Goal: Communication & Community: Answer question/provide support

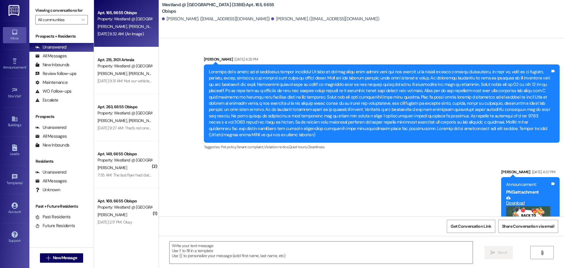
scroll to position [5931, 0]
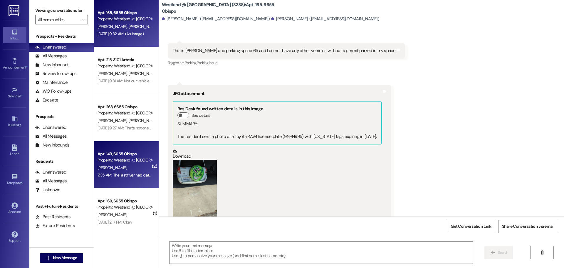
click at [110, 161] on div "Property: Westland @ [GEOGRAPHIC_DATA] (3388)" at bounding box center [125, 160] width 54 height 6
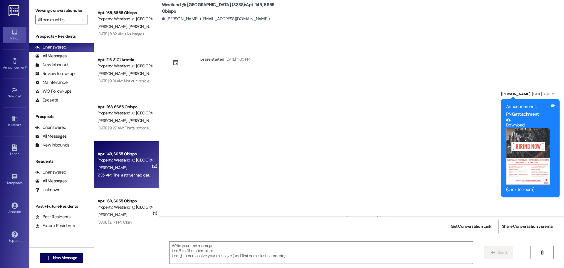
scroll to position [11240, 0]
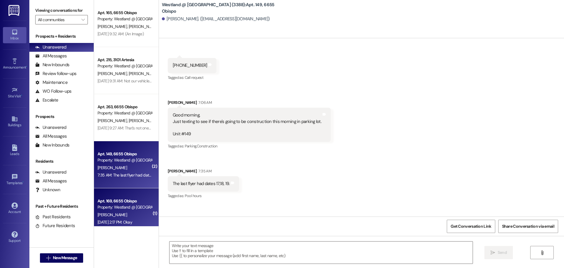
click at [111, 217] on div "[PERSON_NAME]" at bounding box center [125, 214] width 56 height 7
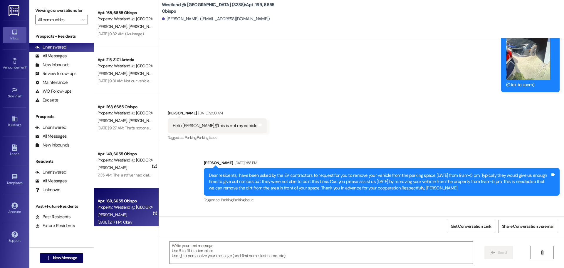
scroll to position [3424, 0]
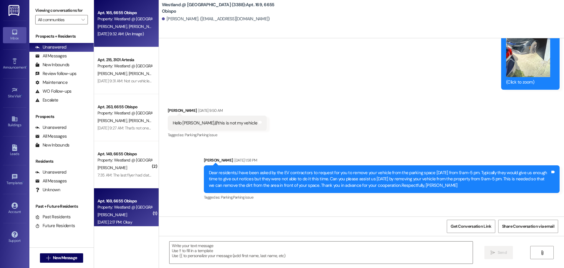
click at [111, 26] on span "[PERSON_NAME]" at bounding box center [113, 26] width 31 height 5
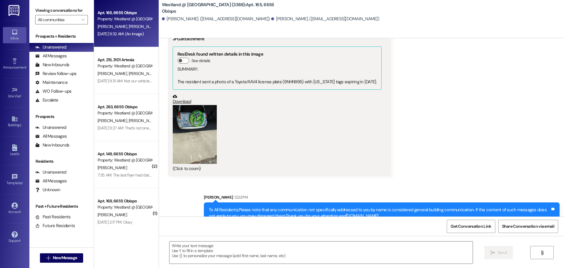
scroll to position [5987, 0]
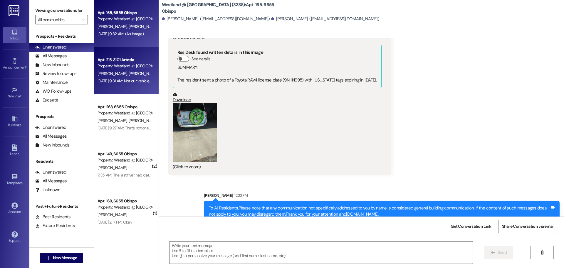
click at [131, 76] on div "[PERSON_NAME] [PERSON_NAME]" at bounding box center [125, 73] width 56 height 7
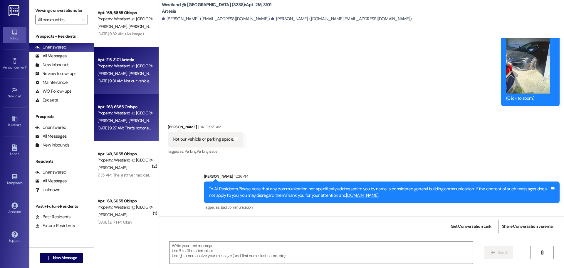
scroll to position [4765, 0]
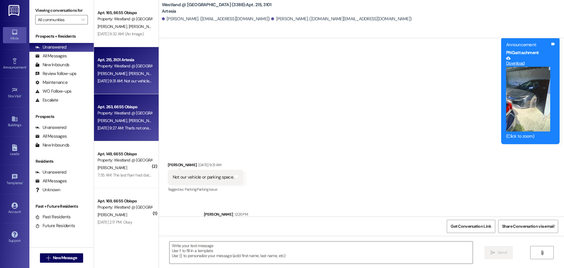
click at [139, 128] on div "[DATE] 9:27 AM: That's not one of our vehicles [DATE] 9:27 AM: That's not one o…" at bounding box center [136, 127] width 77 height 5
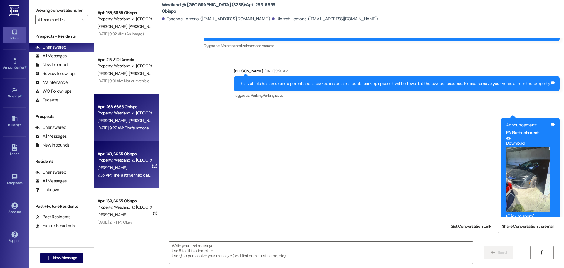
scroll to position [1841, 0]
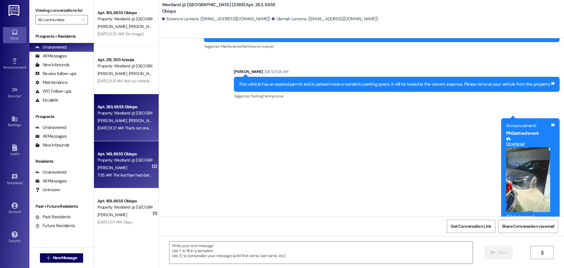
click at [131, 163] on div "Apt. 149, 6655 Obispo Property: Westland @ [GEOGRAPHIC_DATA] (3388) [PERSON_NAM…" at bounding box center [126, 164] width 65 height 47
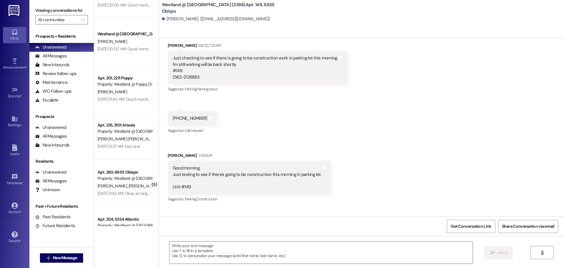
scroll to position [567, 0]
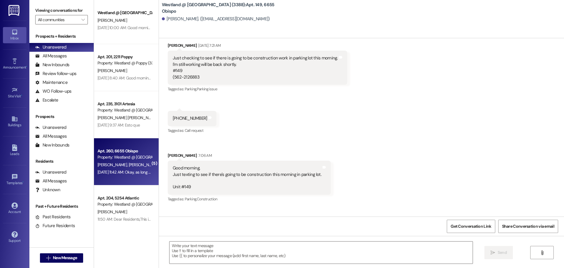
click at [129, 149] on div "Apt. 260, 6655 Obispo" at bounding box center [125, 151] width 54 height 6
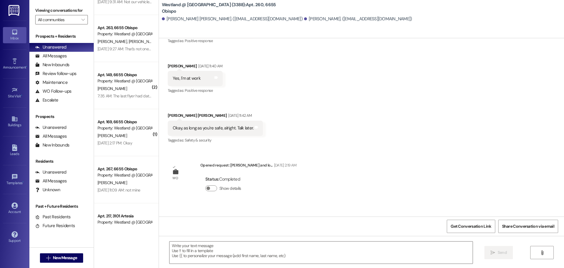
scroll to position [78, 0]
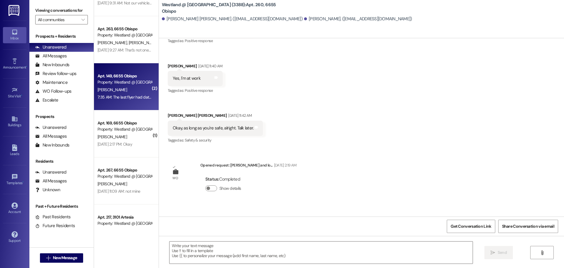
click at [120, 102] on div "Apt. 149, 6655 Obispo Property: Westland @ [GEOGRAPHIC_DATA] (3388) [PERSON_NAM…" at bounding box center [126, 86] width 65 height 47
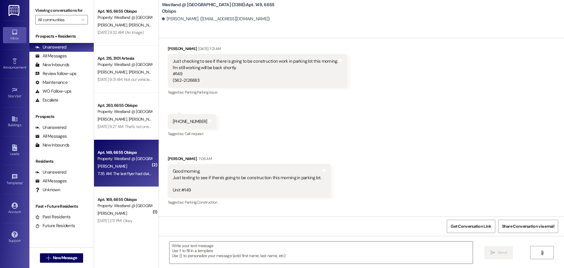
scroll to position [0, 0]
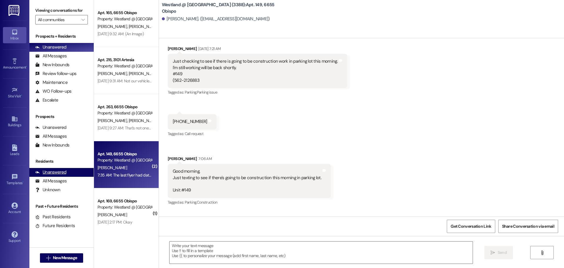
click at [56, 173] on div "Unanswered" at bounding box center [50, 172] width 31 height 6
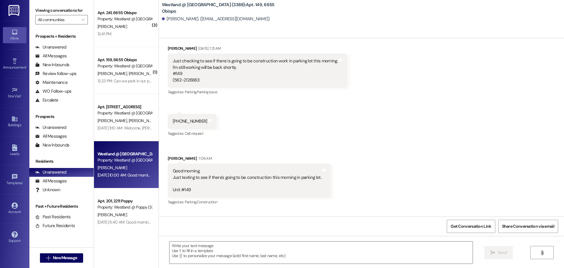
scroll to position [11184, 0]
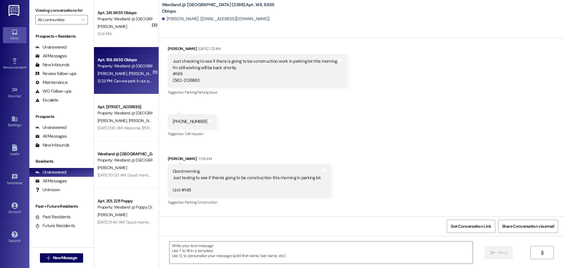
click at [129, 81] on div "12:23 PM: Can we park in our parking spot [DATE]? 12:23 PM: Can we park in our …" at bounding box center [140, 80] width 84 height 5
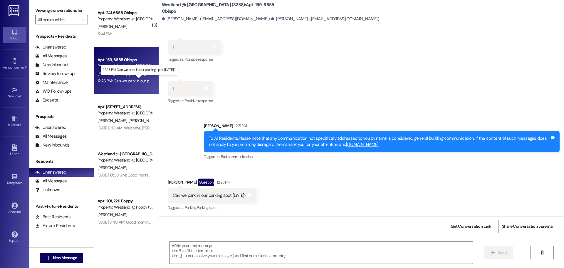
scroll to position [1909, 0]
click at [221, 256] on textarea at bounding box center [321, 252] width 303 height 22
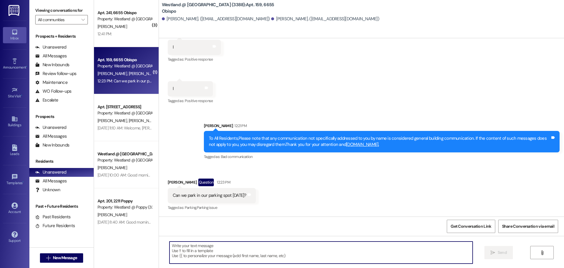
click at [203, 250] on textarea at bounding box center [321, 252] width 303 height 22
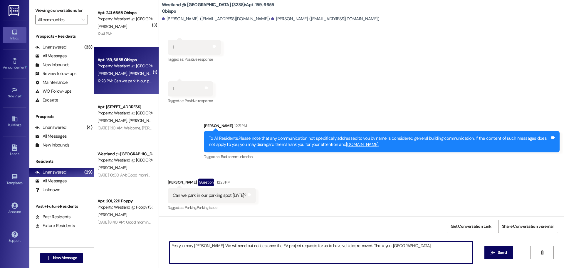
type textarea "Yes you may [PERSON_NAME]. We will send out notices once the EV project request…"
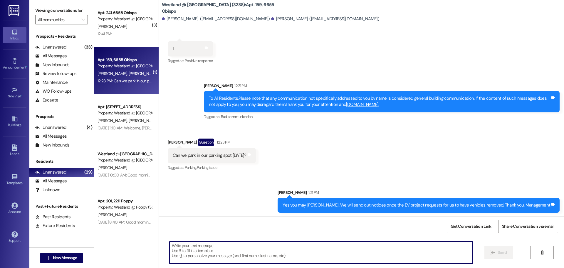
scroll to position [1950, 0]
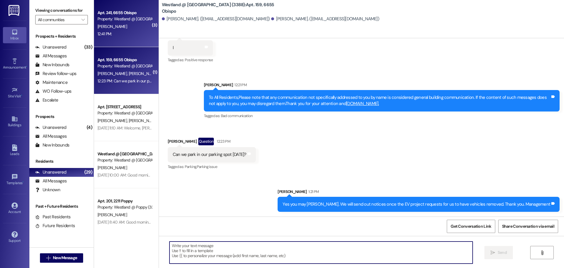
click at [129, 43] on div "Apt. 241, 6655 Obispo Property: Westland @ [GEOGRAPHIC_DATA] (3388) [PERSON_NAM…" at bounding box center [126, 23] width 65 height 47
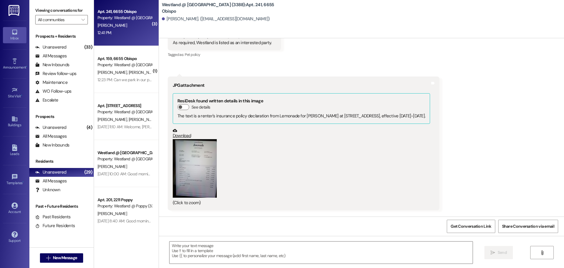
scroll to position [0, 0]
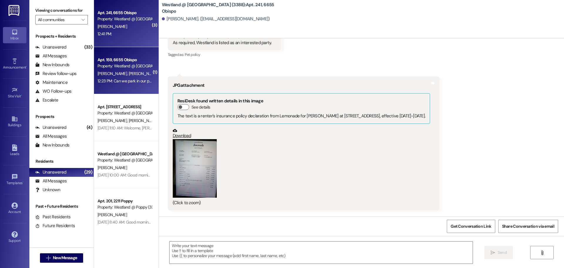
click at [127, 72] on div "[PERSON_NAME] [PERSON_NAME]" at bounding box center [125, 73] width 56 height 7
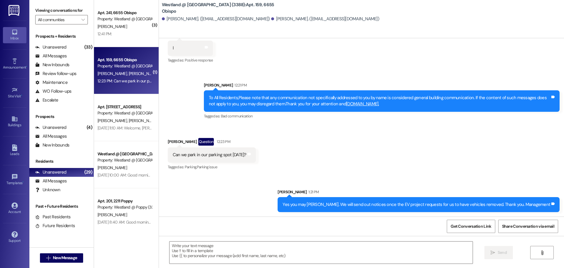
scroll to position [1950, 0]
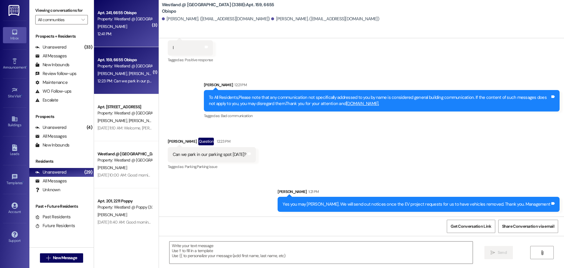
click at [119, 36] on div "12:41 PM: 12:41 PM:" at bounding box center [125, 33] width 56 height 7
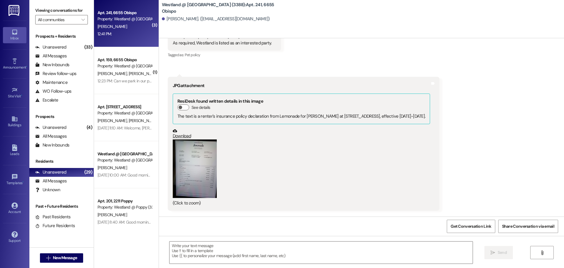
scroll to position [9461, 0]
